Goal: Use online tool/utility: Utilize a website feature to perform a specific function

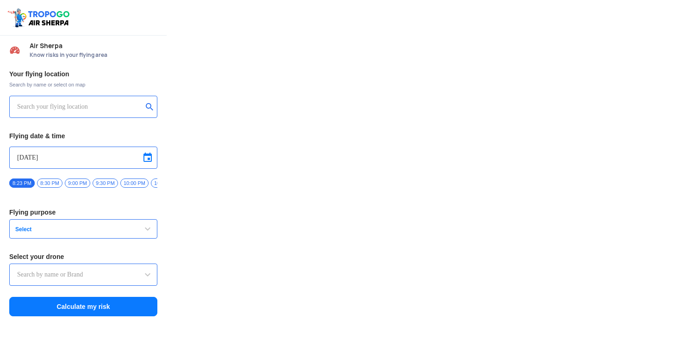
type input "DJI Mini2"
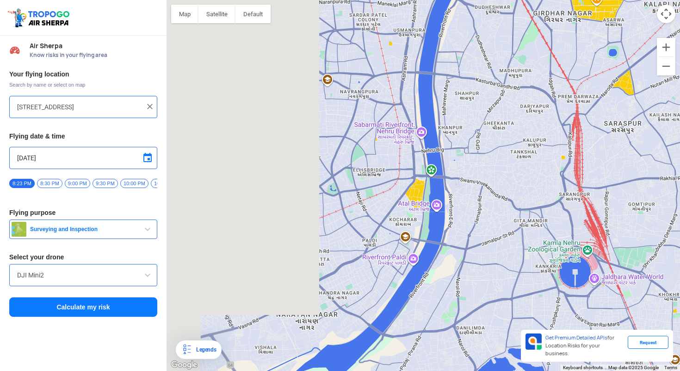
drag, startPoint x: 296, startPoint y: 157, endPoint x: 508, endPoint y: 150, distance: 211.7
click at [508, 150] on div at bounding box center [424, 185] width 514 height 371
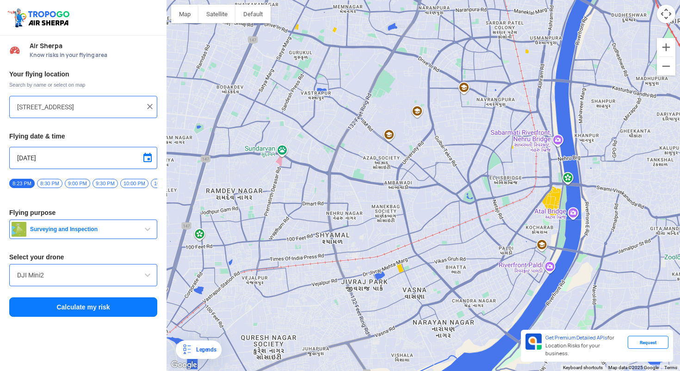
drag, startPoint x: 357, startPoint y: 170, endPoint x: 489, endPoint y: 167, distance: 131.5
click at [489, 167] on div at bounding box center [424, 185] width 514 height 371
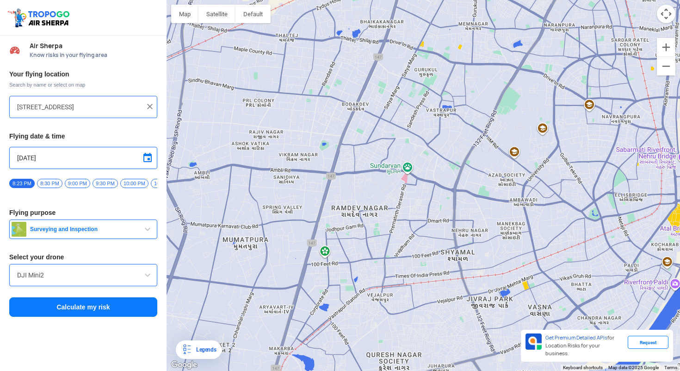
drag, startPoint x: 299, startPoint y: 190, endPoint x: 425, endPoint y: 206, distance: 127.4
click at [425, 206] on div at bounding box center [424, 185] width 514 height 371
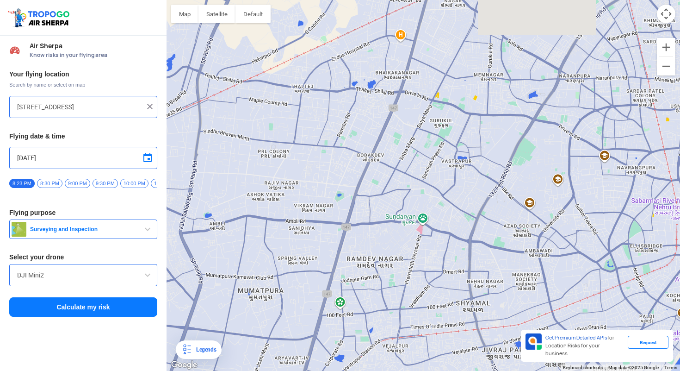
drag, startPoint x: 306, startPoint y: 87, endPoint x: 323, endPoint y: 139, distance: 54.9
click at [323, 139] on div at bounding box center [424, 185] width 514 height 371
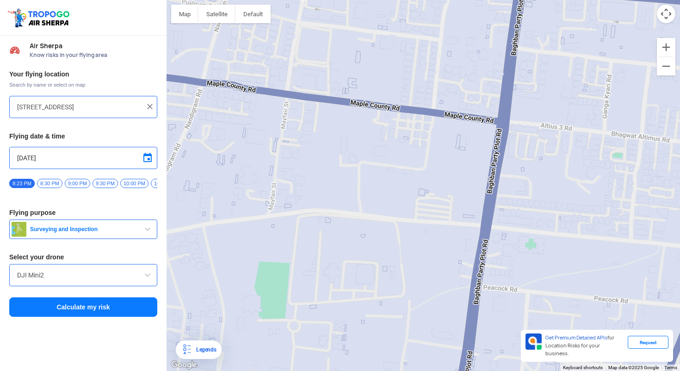
drag, startPoint x: 307, startPoint y: 58, endPoint x: 321, endPoint y: 103, distance: 47.0
click at [321, 103] on div at bounding box center [424, 185] width 514 height 371
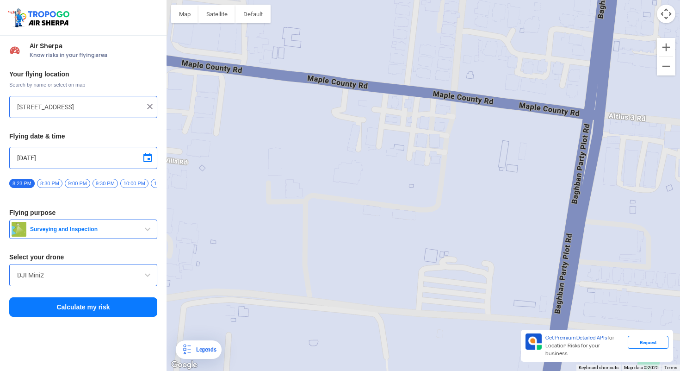
click at [395, 105] on div at bounding box center [424, 185] width 514 height 371
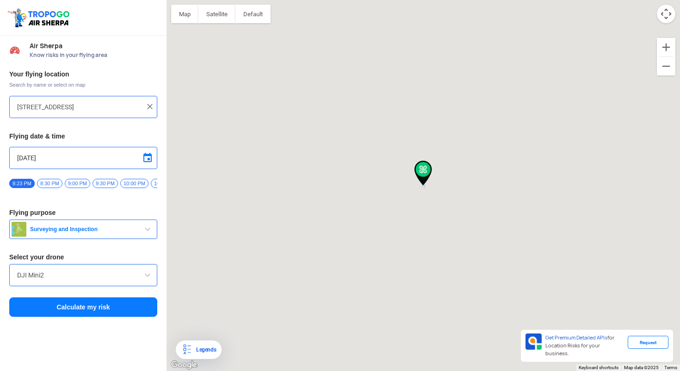
type input "Meldli [PERSON_NAME] no Madh, [GEOGRAPHIC_DATA], [GEOGRAPHIC_DATA], [GEOGRAPHIC…"
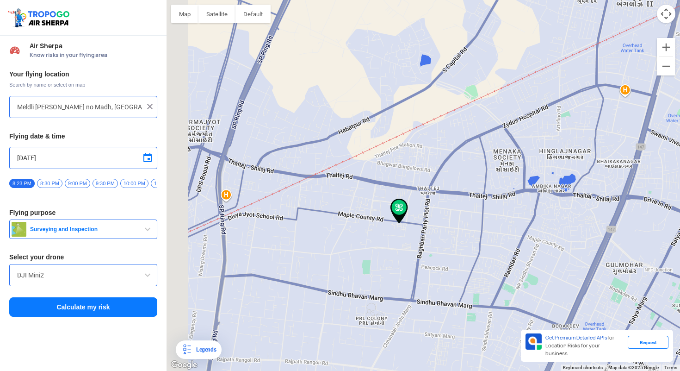
drag, startPoint x: 337, startPoint y: 265, endPoint x: 371, endPoint y: 226, distance: 51.5
click at [371, 226] on div at bounding box center [424, 185] width 514 height 371
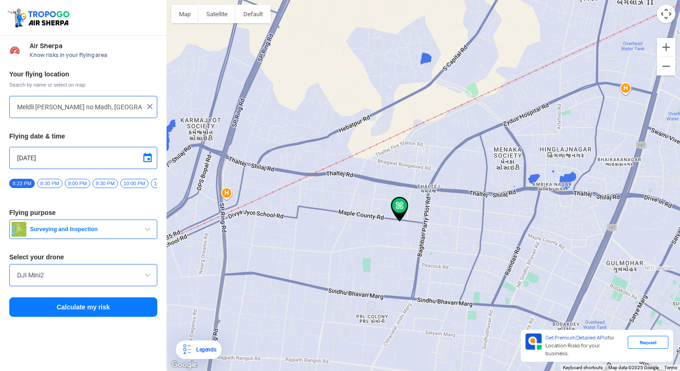
click at [124, 238] on button "Surveying and Inspection" at bounding box center [83, 228] width 148 height 19
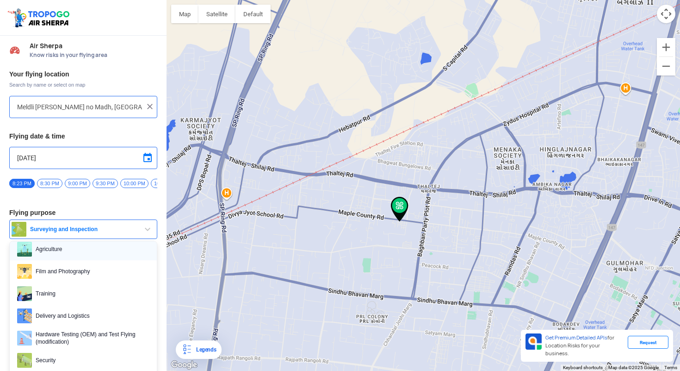
scroll to position [38, 0]
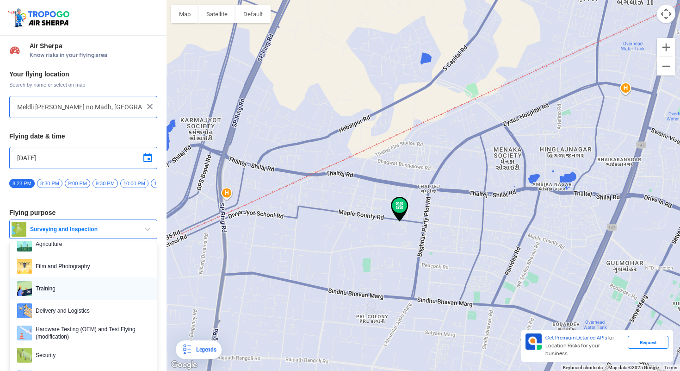
click at [93, 296] on span "Training" at bounding box center [91, 288] width 118 height 15
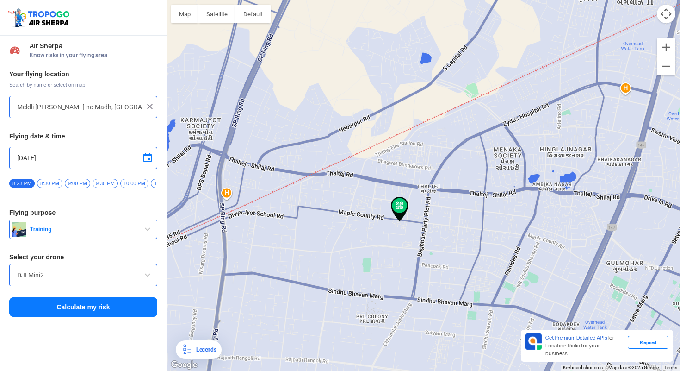
click at [73, 280] on input "DJI Mini2" at bounding box center [83, 274] width 132 height 11
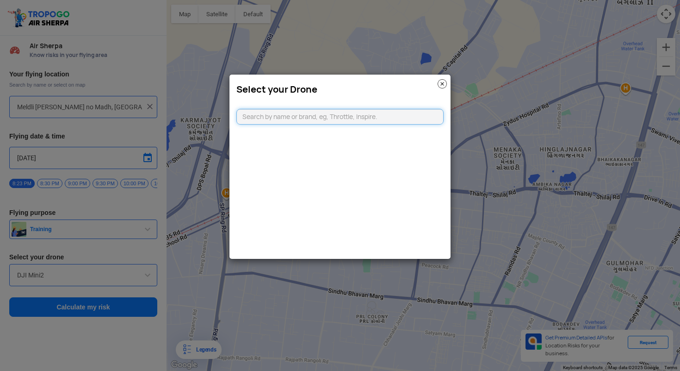
click at [298, 122] on input "text" at bounding box center [340, 117] width 207 height 16
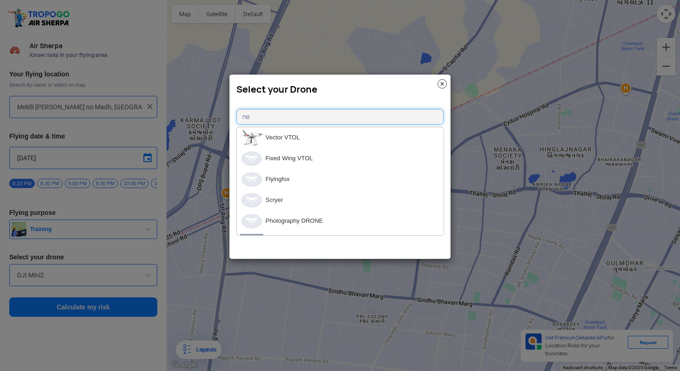
type input "n"
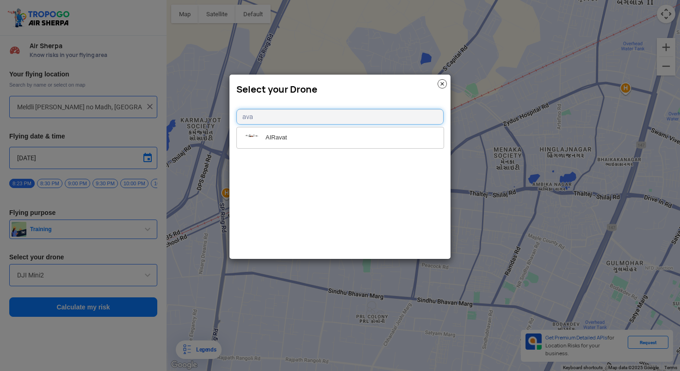
type input "av"
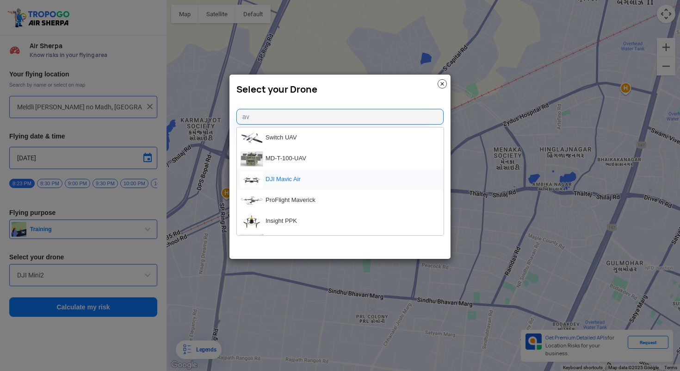
click at [288, 177] on li "DJI Mavic Air" at bounding box center [340, 179] width 207 height 21
type input "DJI Mavic Air"
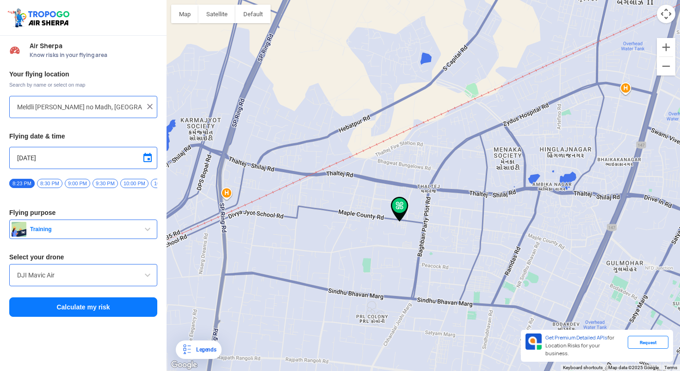
click at [94, 307] on button "Calculate my risk" at bounding box center [83, 306] width 148 height 19
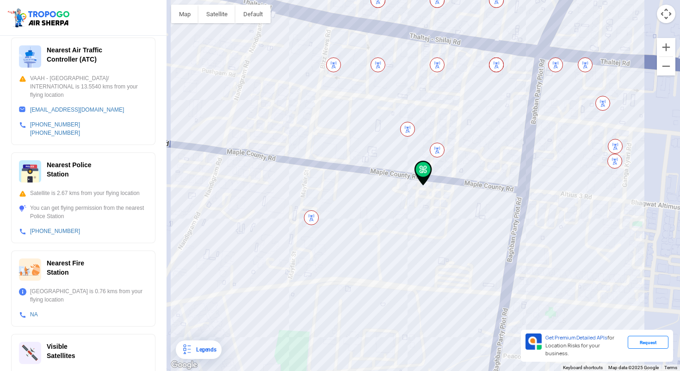
scroll to position [276, 0]
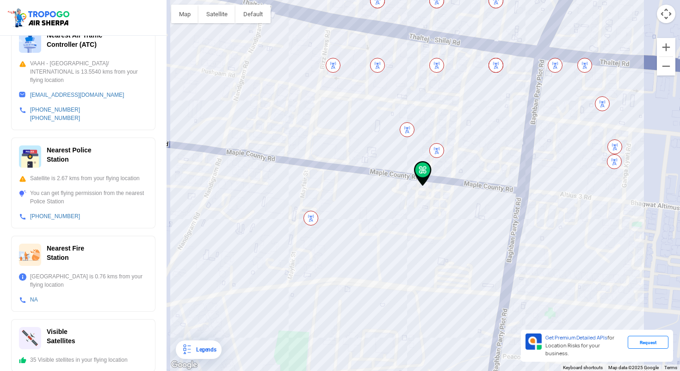
click at [434, 149] on img at bounding box center [437, 150] width 15 height 15
